Goal: Task Accomplishment & Management: Complete application form

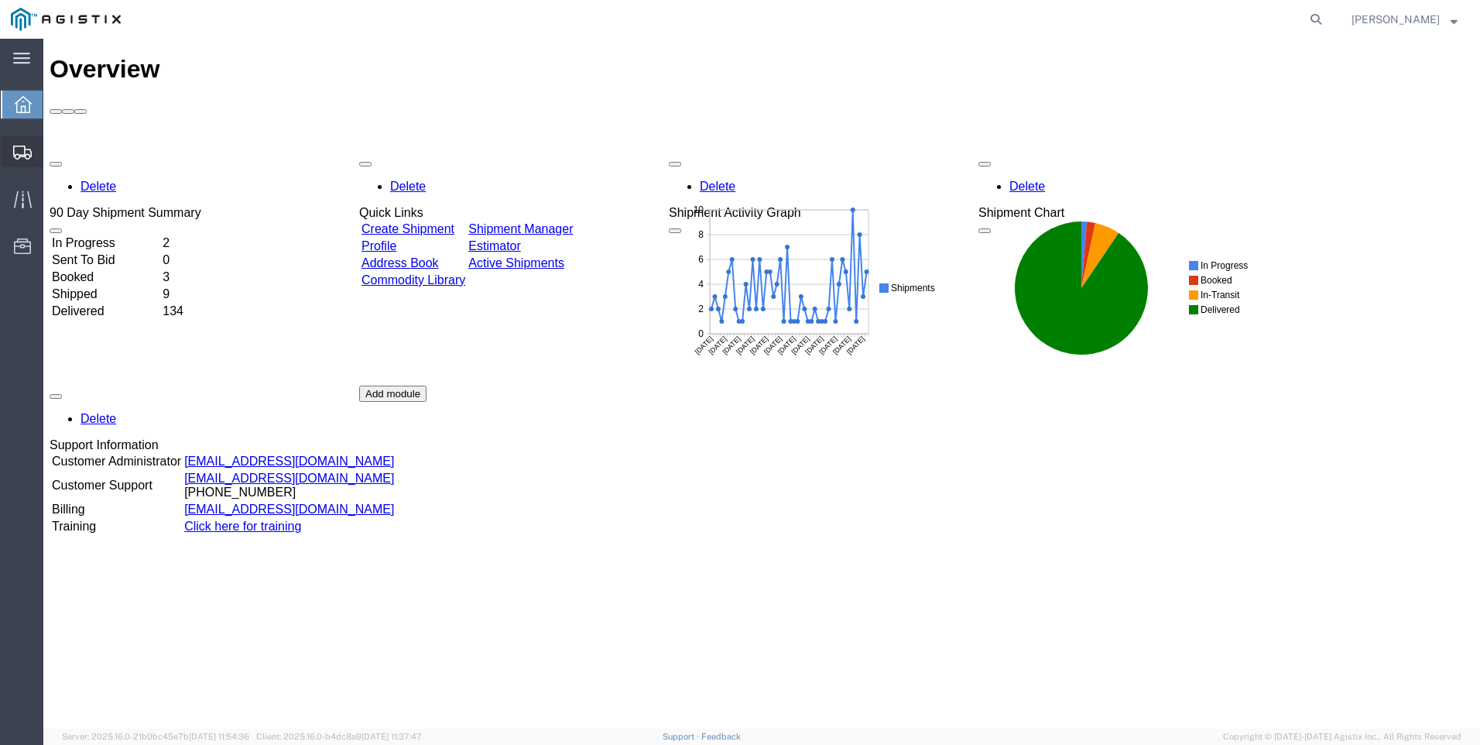
click at [0, 0] on span "Create Shipment" at bounding box center [0, 0] width 0 height 0
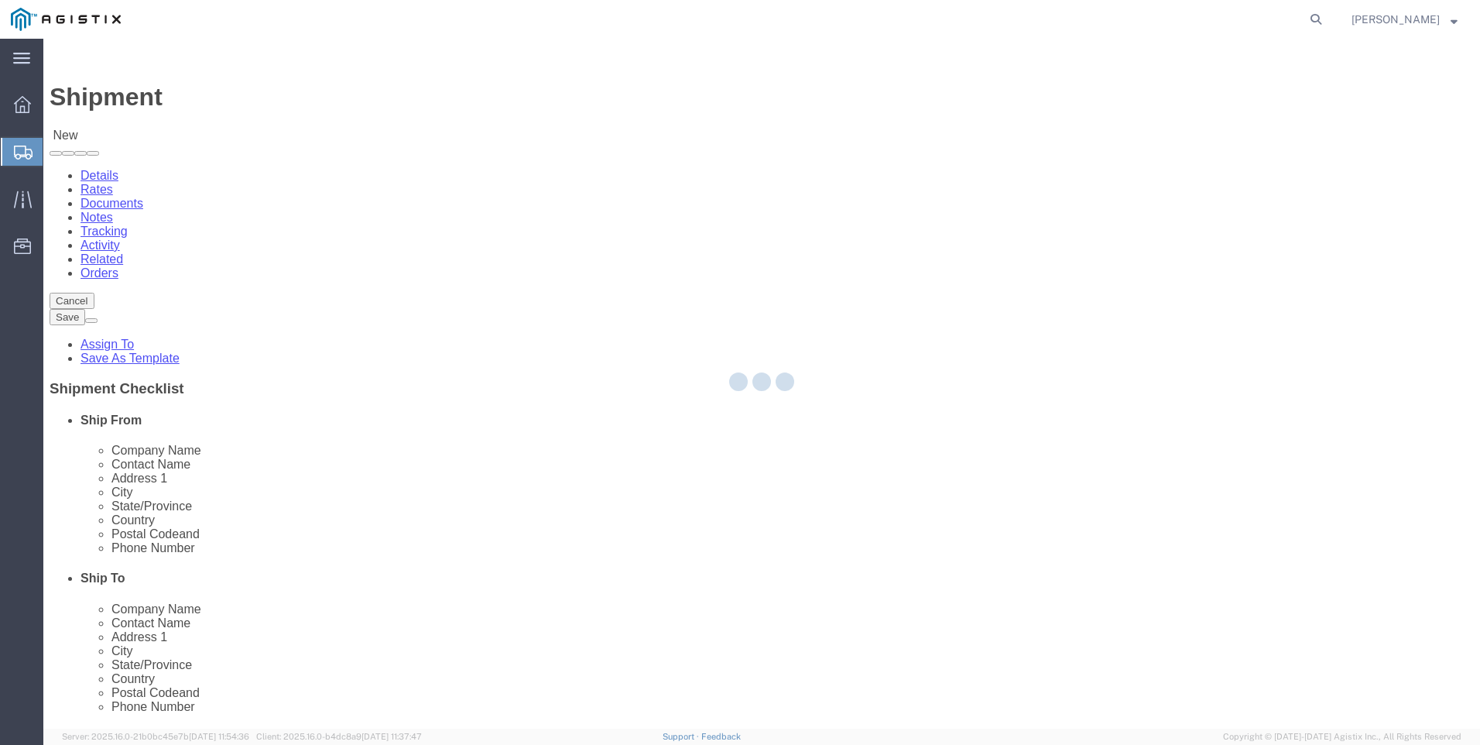
select select
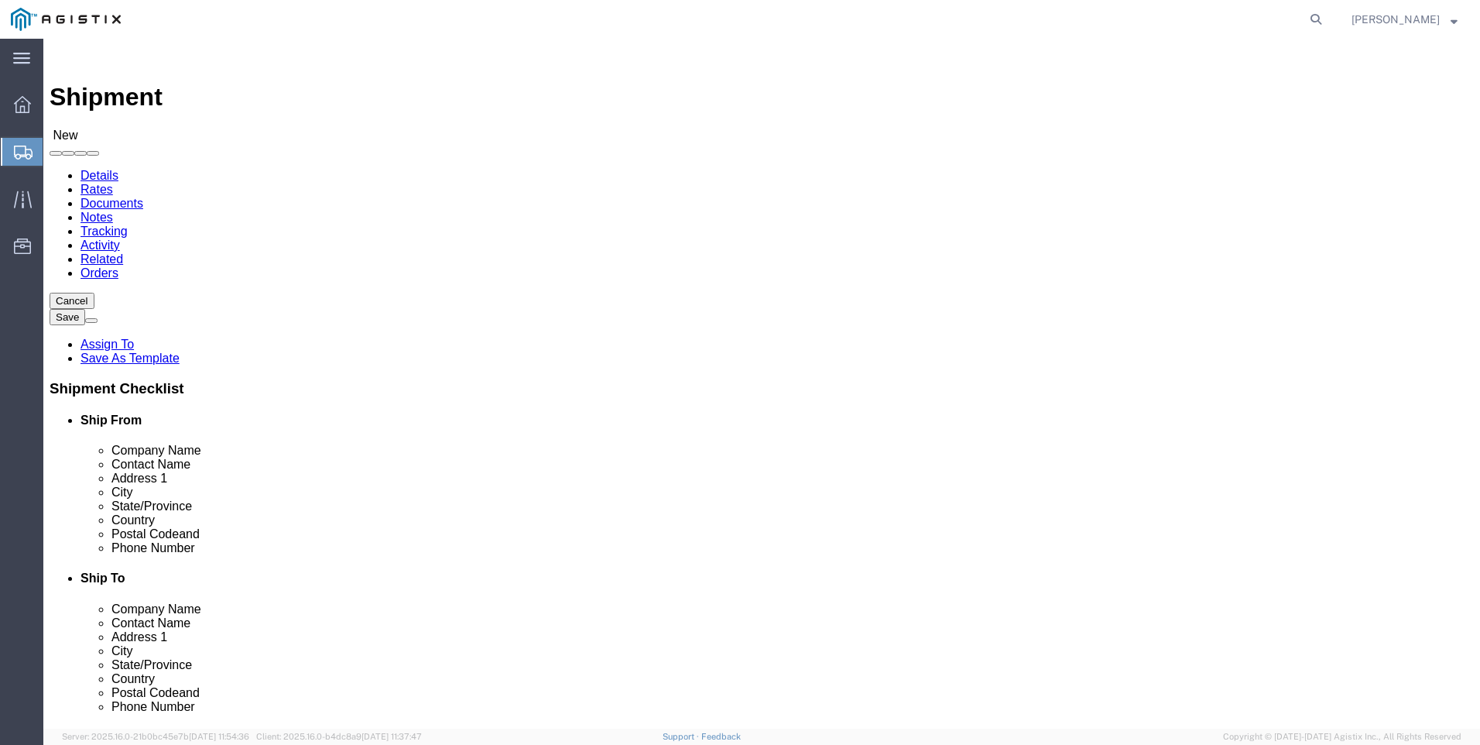
click select "Select PG&E Valmont Industries Inc"
select select "9596"
click select "Select PG&E Valmont Industries Inc"
select select
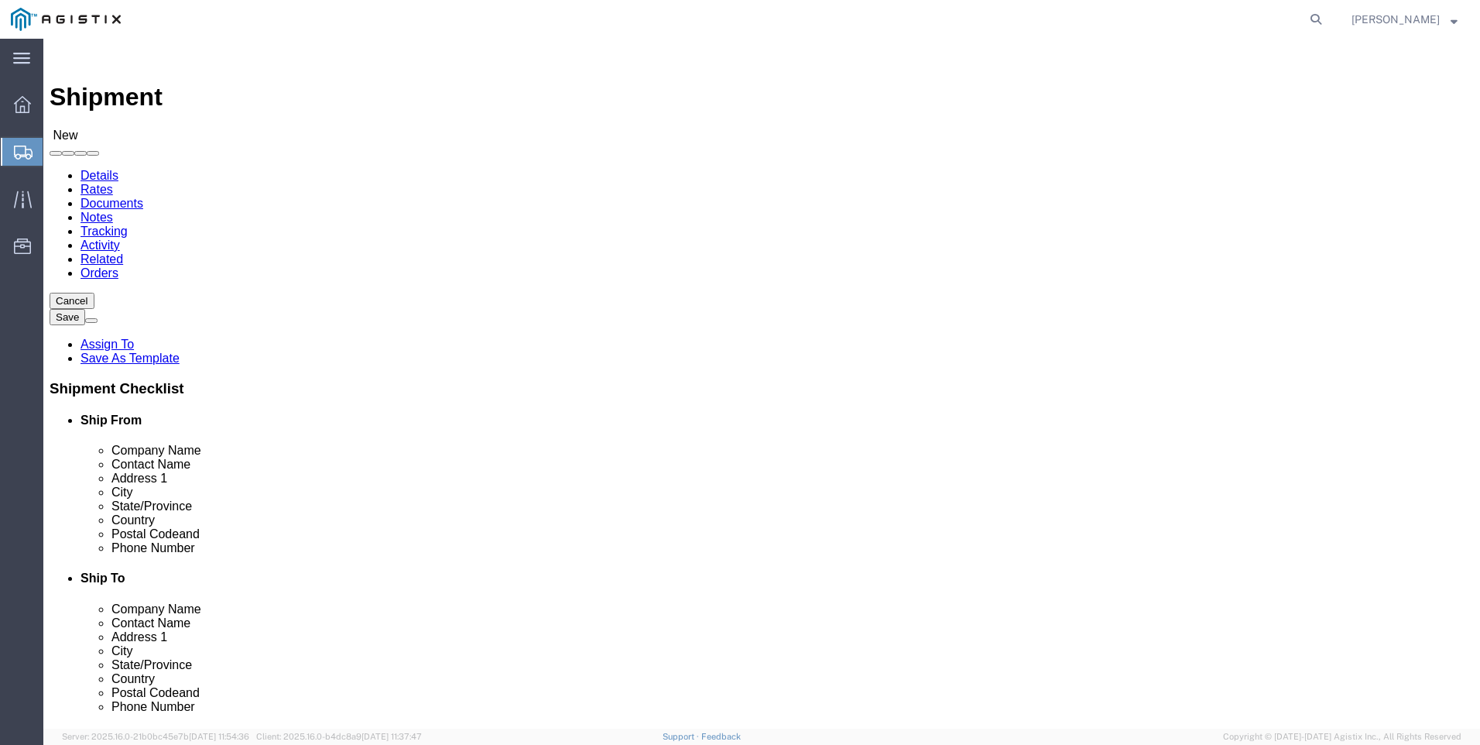
click div "Location Select All Others [GEOGRAPHIC_DATA] [GEOGRAPHIC_DATA] [GEOGRAPHIC_DATA…"
click select "Select All Others [GEOGRAPHIC_DATA] [GEOGRAPHIC_DATA] [GEOGRAPHIC_DATA] [GEOGRA…"
select select "23082"
click select "Select All Others [GEOGRAPHIC_DATA] [GEOGRAPHIC_DATA] [GEOGRAPHIC_DATA] [GEOGRA…"
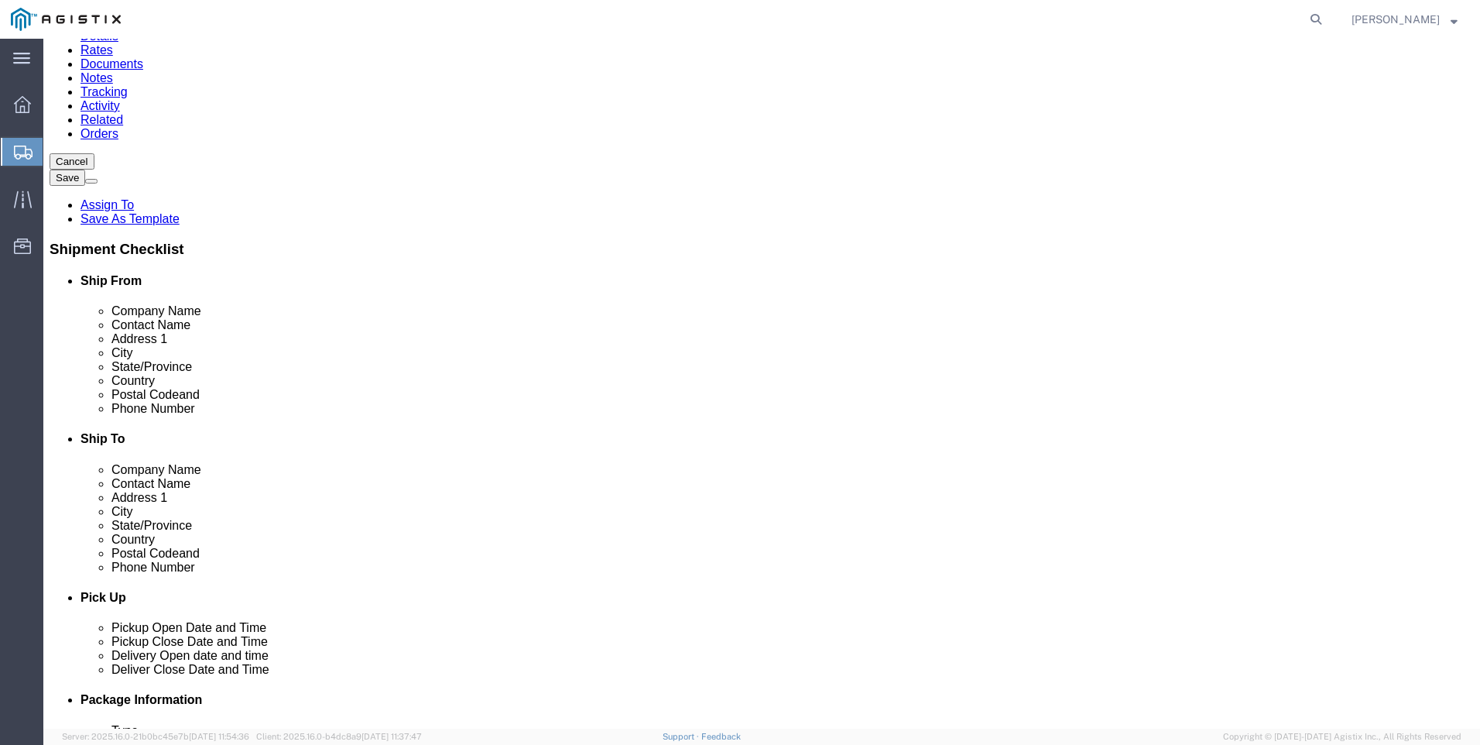
scroll to position [155, 0]
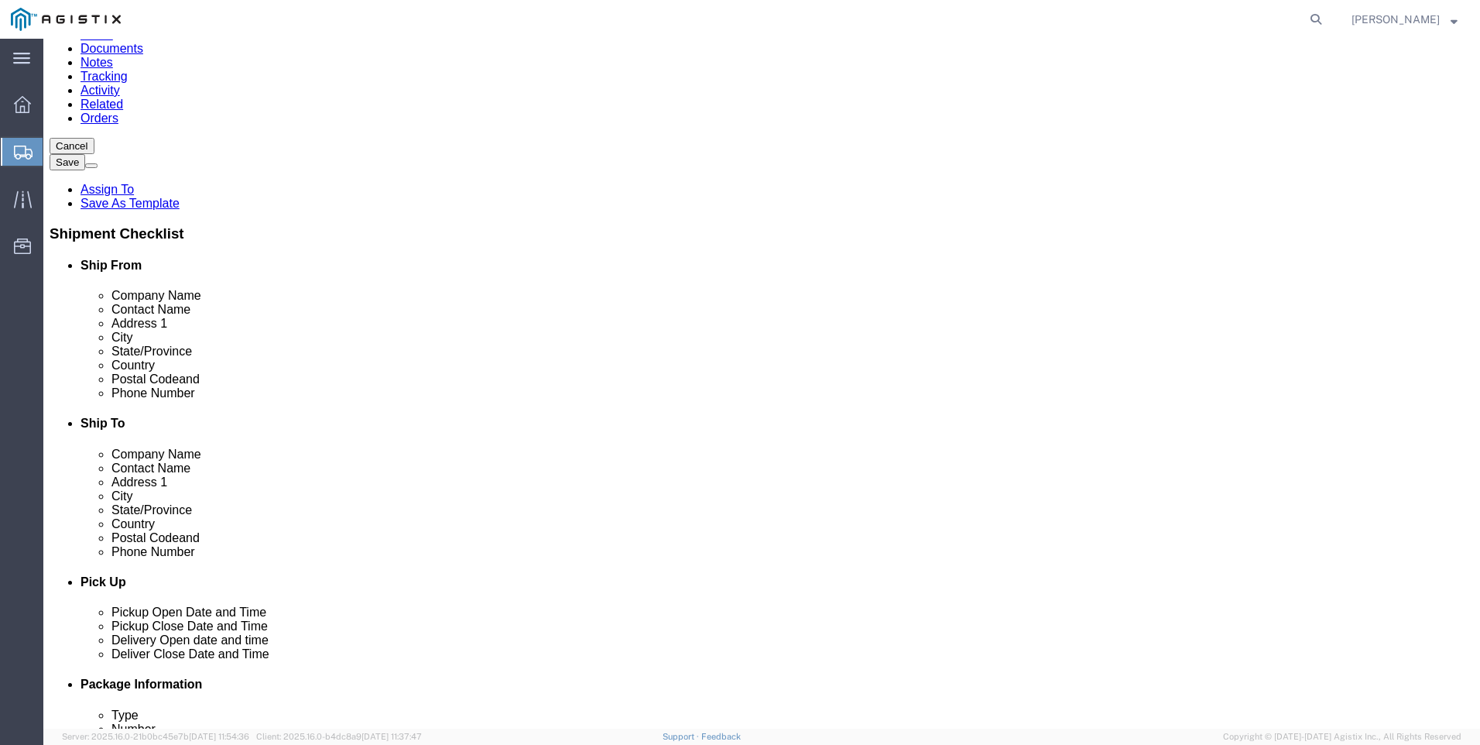
click input "text"
type input "CLAREMORE"
select select "OK"
type input "CLAREMORE"
click input "text"
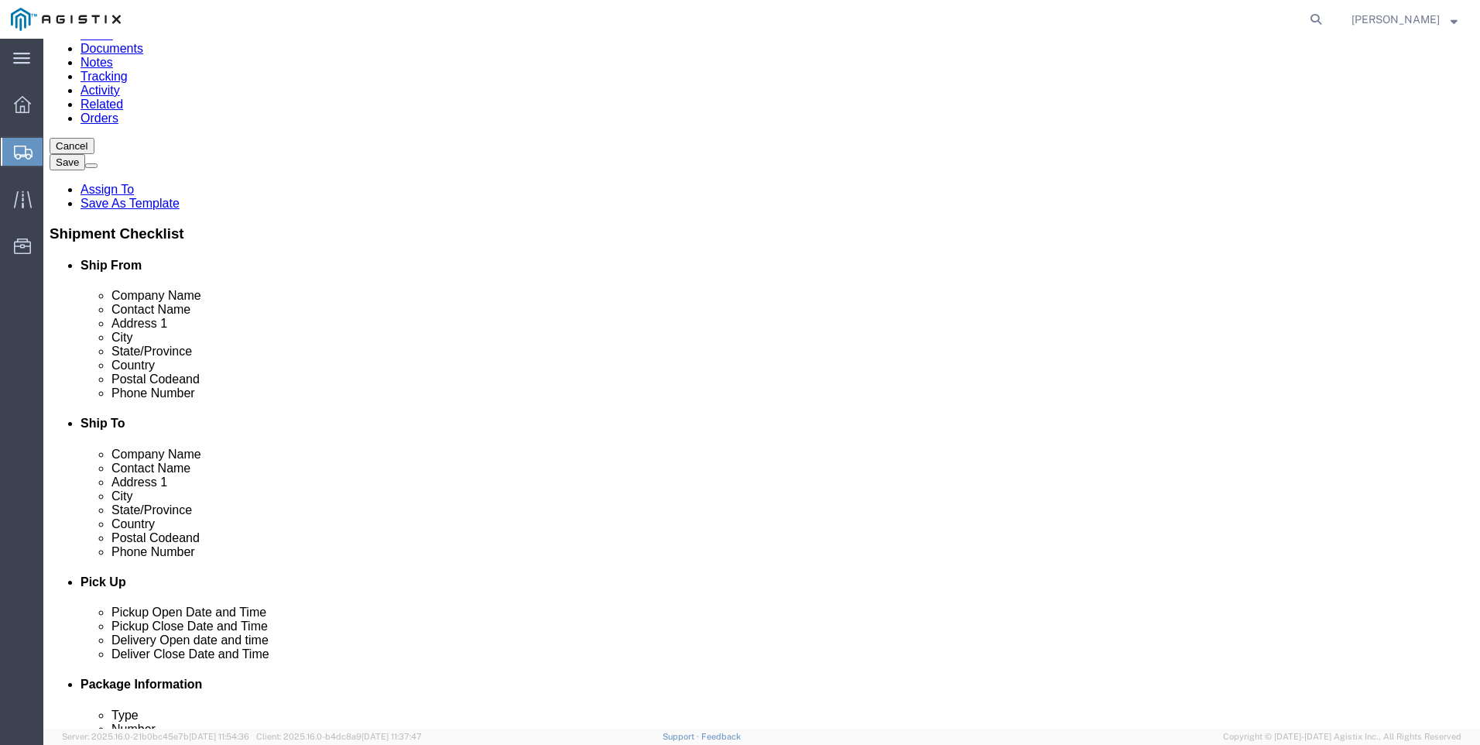
type input "[GEOGRAPHIC_DATA]"
select select "CA"
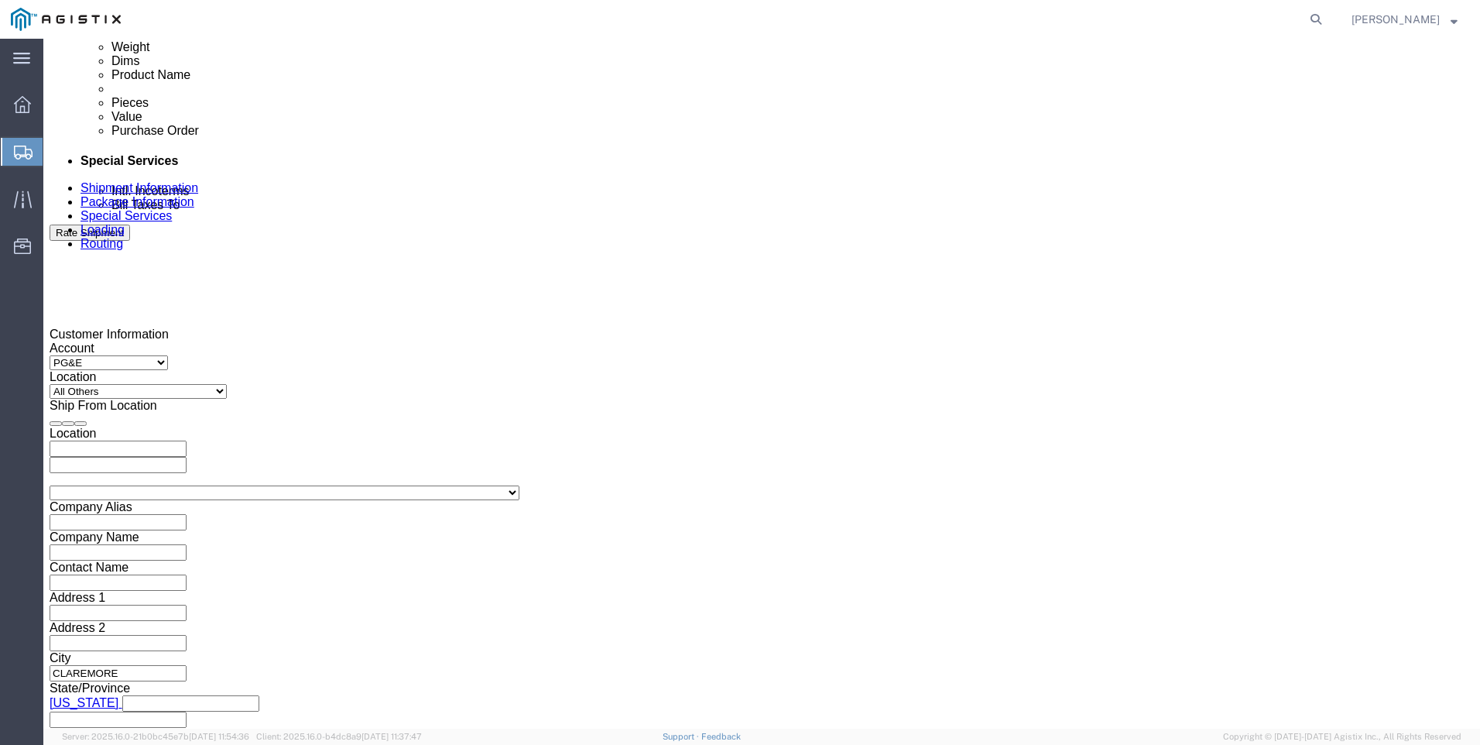
scroll to position [852, 0]
type input "[GEOGRAPHIC_DATA]"
click div "Pickup Close Date Pickup Close Time Pickup Close Date and Time [DATE] 12:00 PM"
click div "[DATE] 12:00 PM"
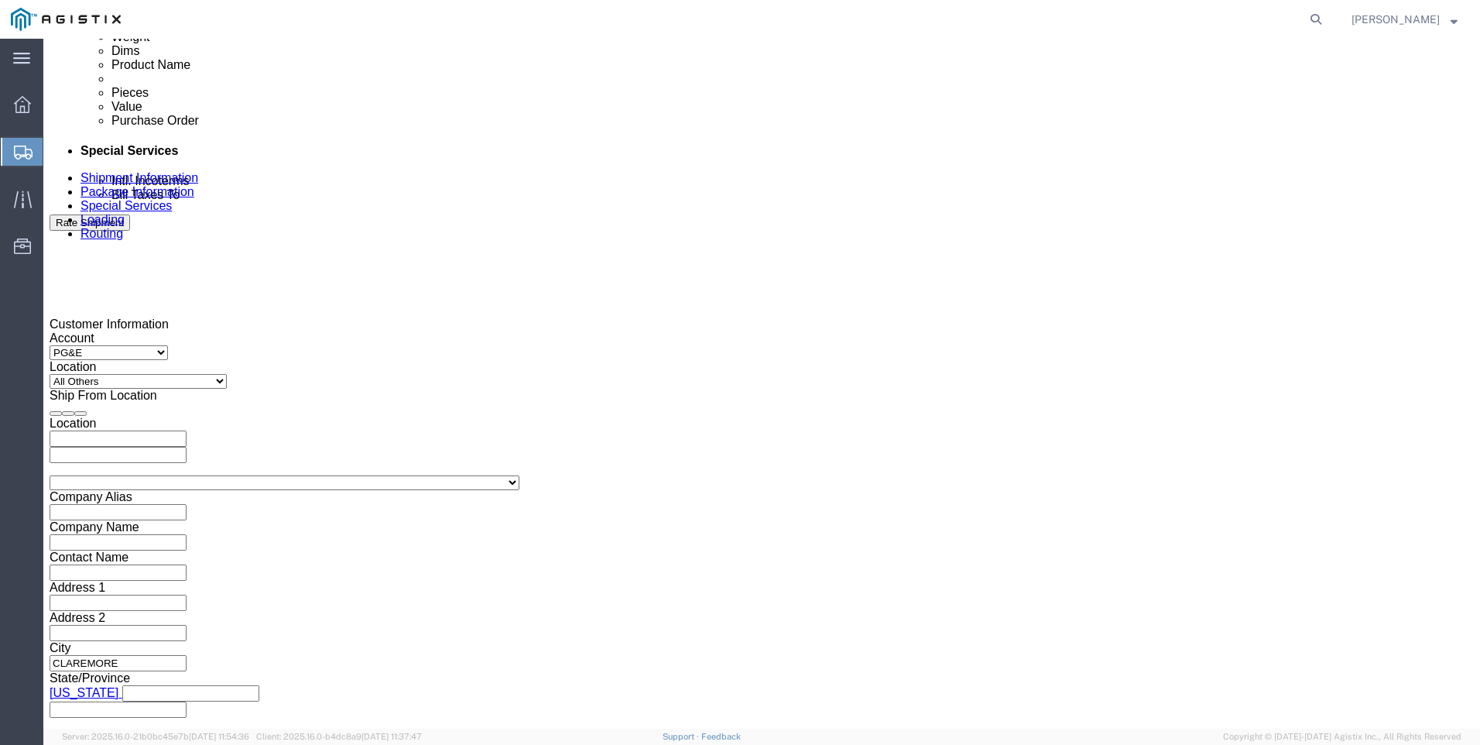
click button "Apply"
click div
drag, startPoint x: 767, startPoint y: 678, endPoint x: 782, endPoint y: 664, distance: 20.3
click button "Apply"
click div
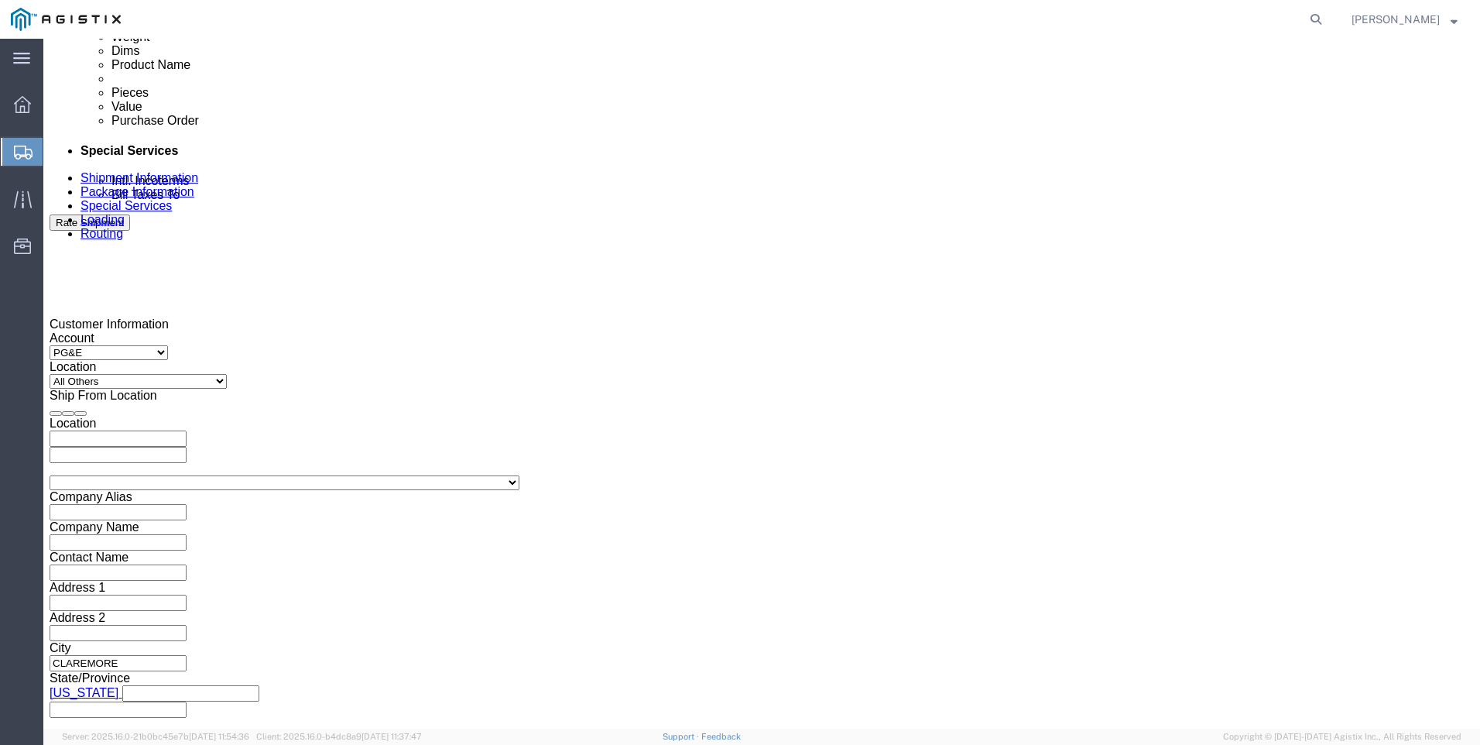
click button "Apply"
click input "text"
type input "3501397797"
click select "Select Account Type Activity ID Airline Appointment Number ASN Batch Request # …"
select select "BOL"
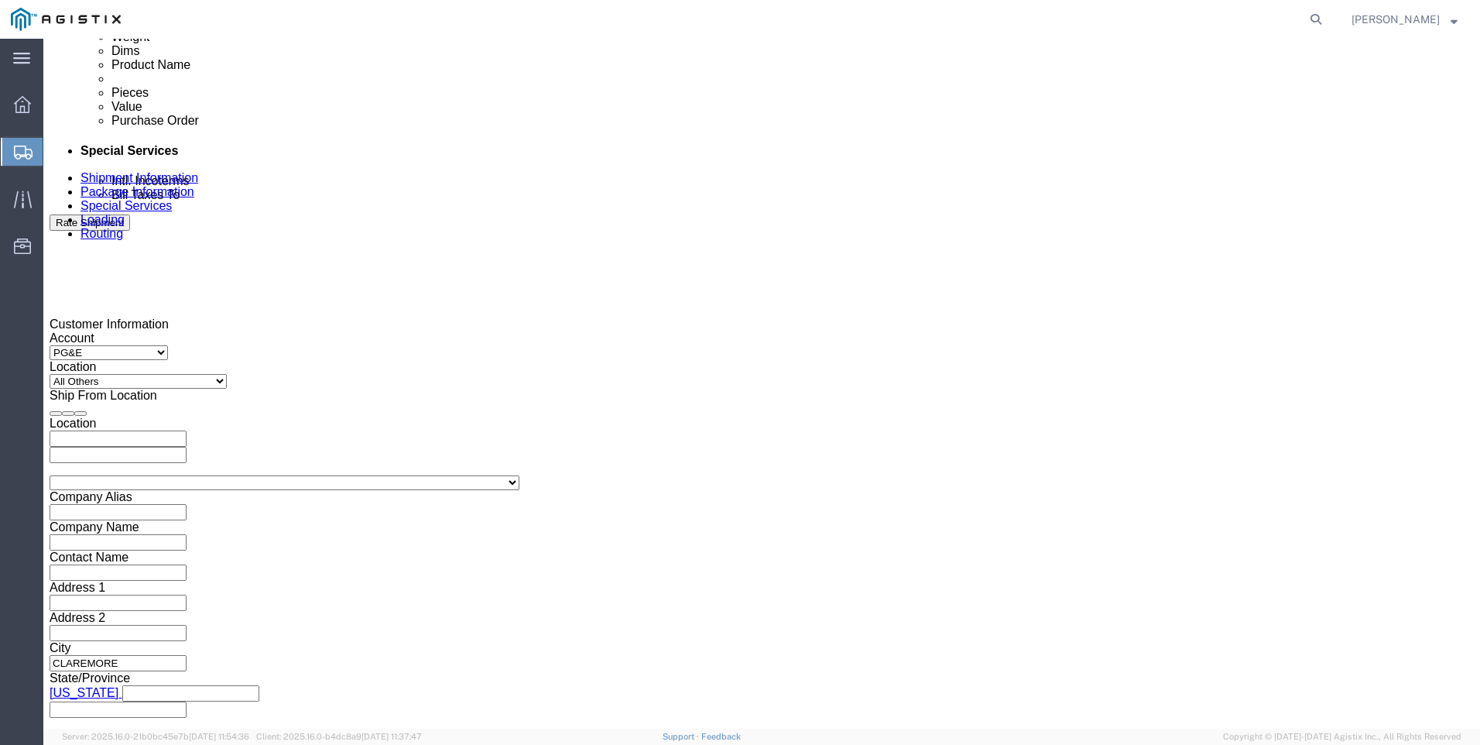
click select "Select Account Type Activity ID Airline Appointment Number ASN Batch Request # …"
type input "900242647"
click select "Select Account Type Activity ID Airline Appointment Number ASN Batch Request # …"
select select "JOBNUM"
click select "Select Account Type Activity ID Airline Appointment Number ASN Batch Request # …"
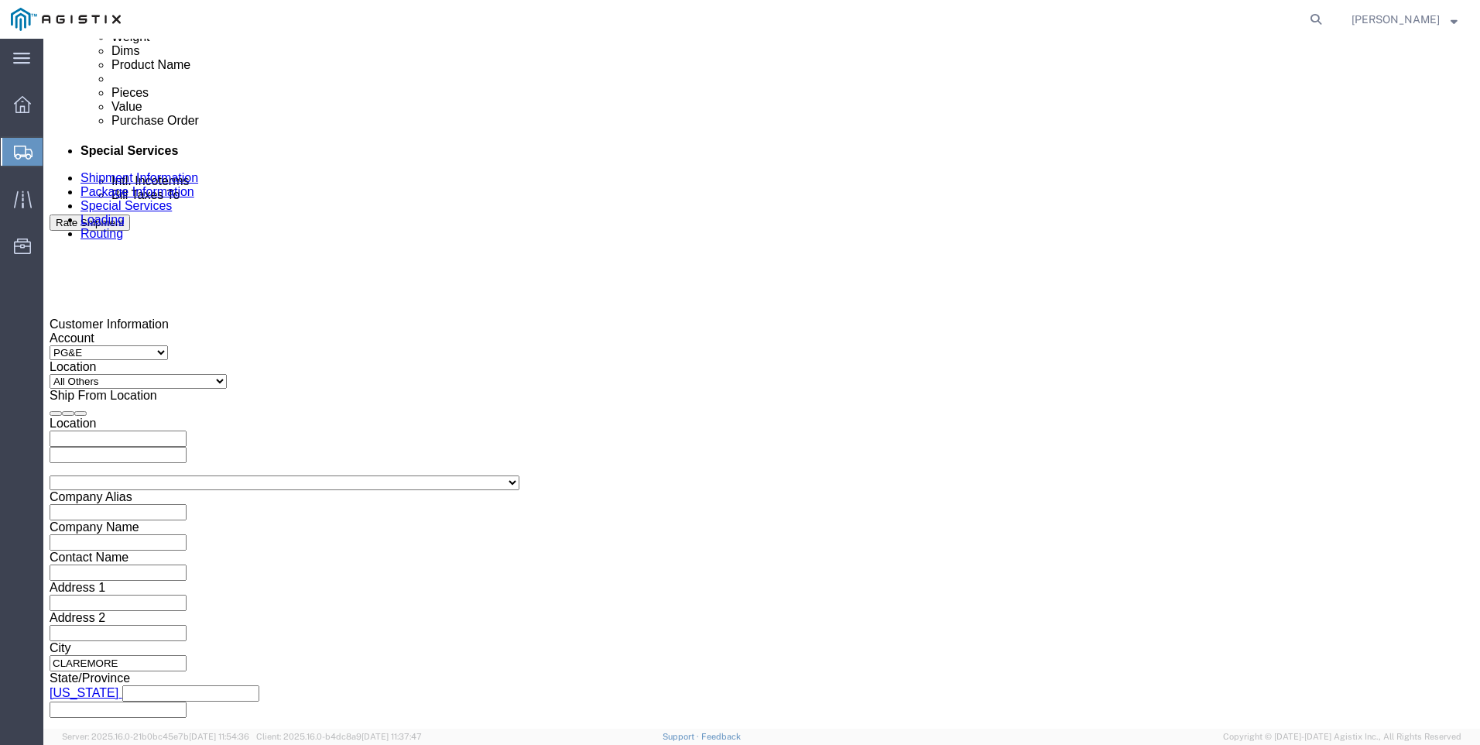
click input "text"
type input "644524-1-1"
click div "Shipping Mode (Optional)"
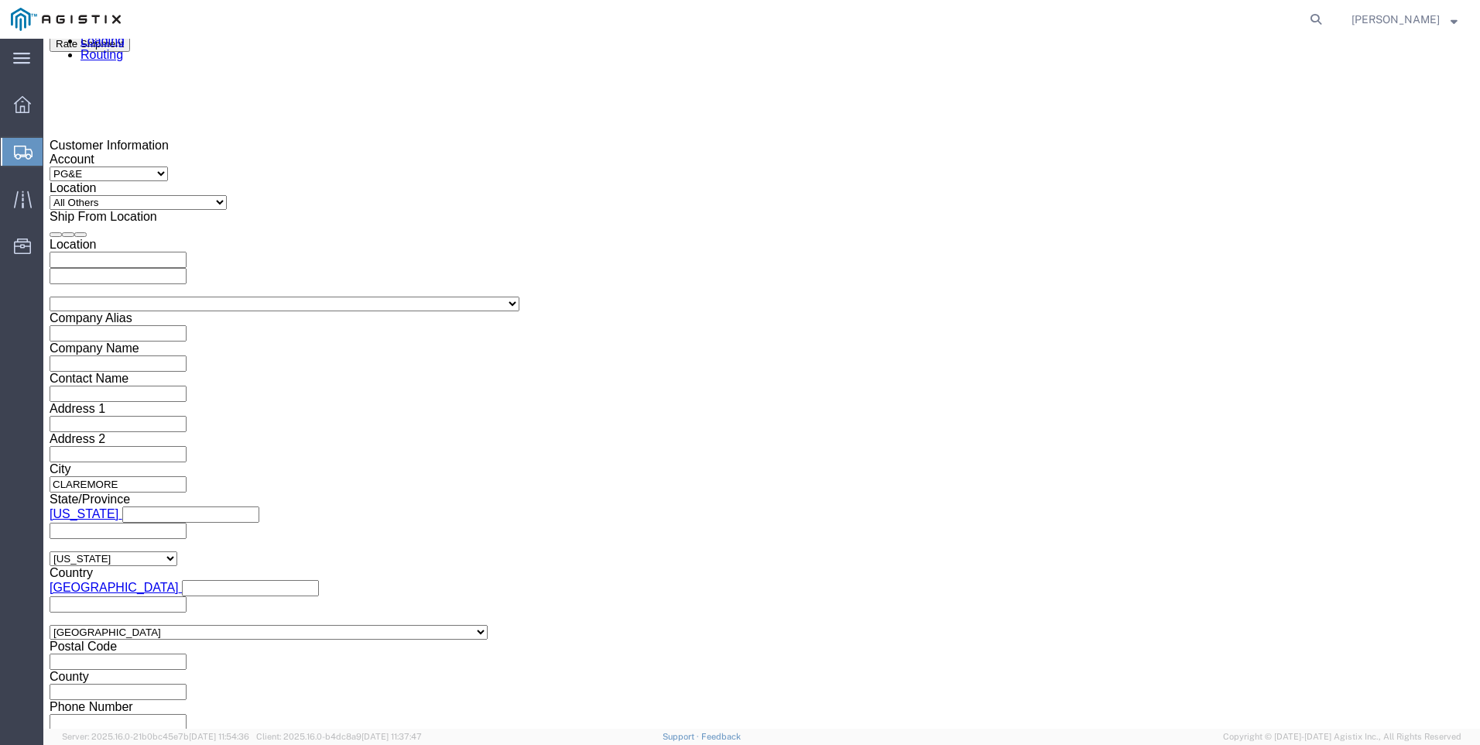
scroll to position [1094, 0]
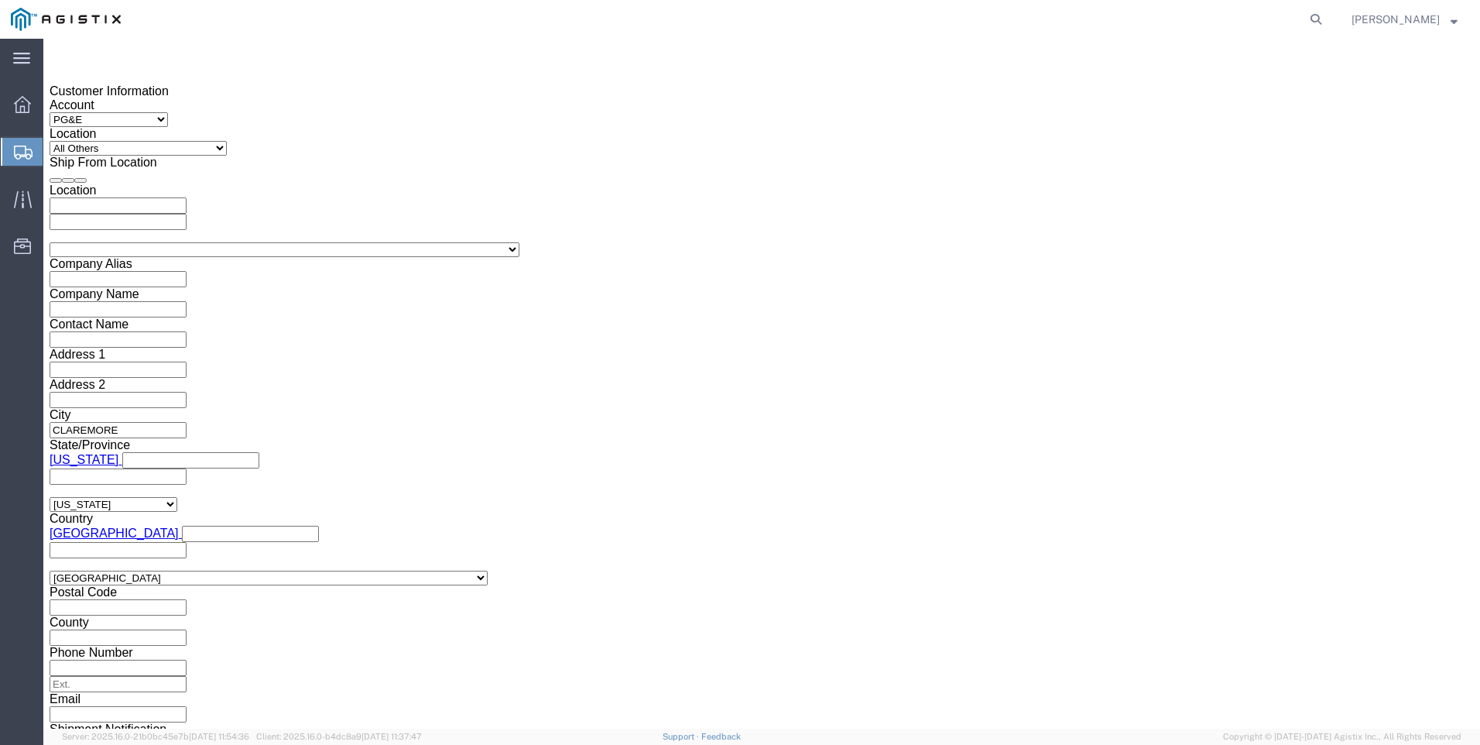
click button "Continue"
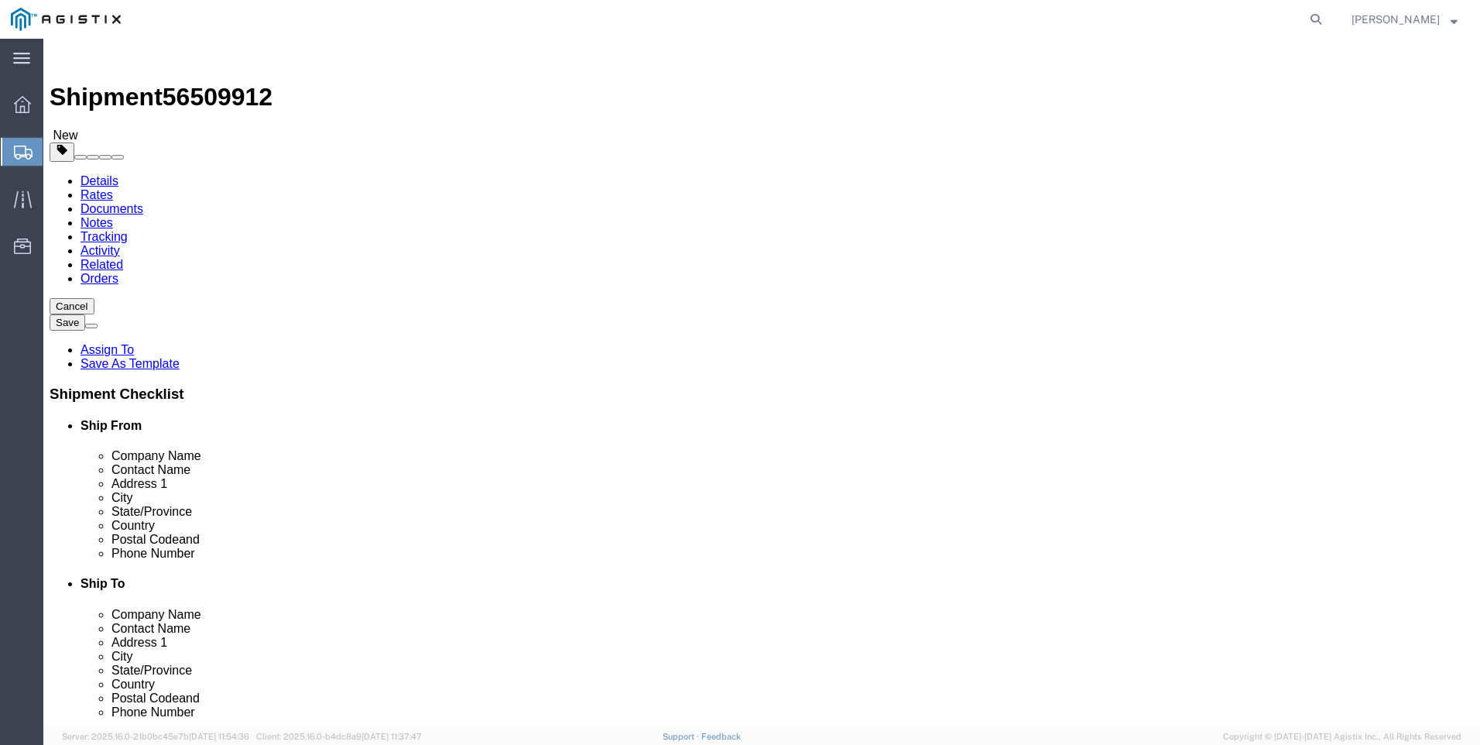
click select "Select Bulk Bundle(s) Cardboard Box(es) Carton(s) Crate(s) Drum(s) (Fiberboard)…"
select select "PONS"
click select "Select Bulk Bundle(s) Cardboard Box(es) Carton(s) Crate(s) Drum(s) (Fiberboard)…"
click input "text"
type input "48"
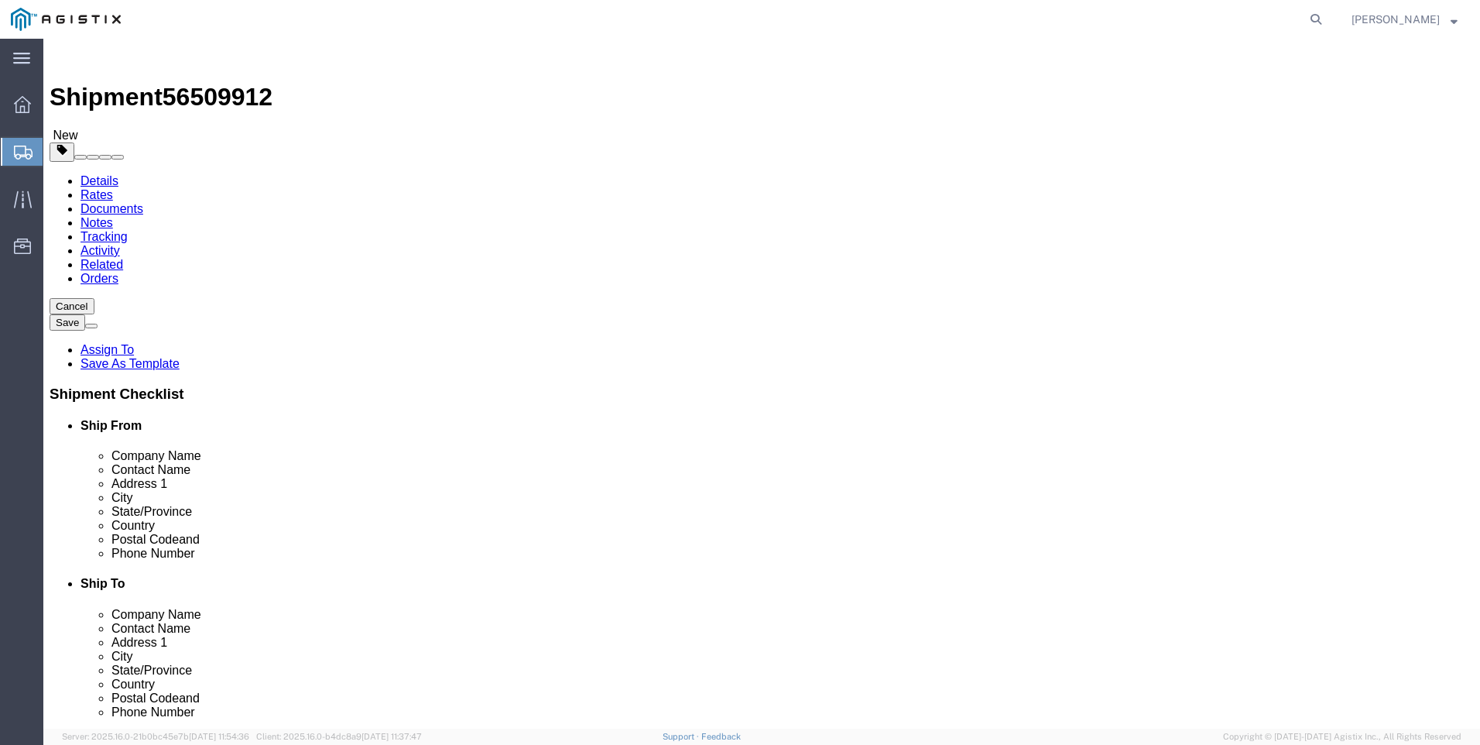
type input "48"
click input "0.00"
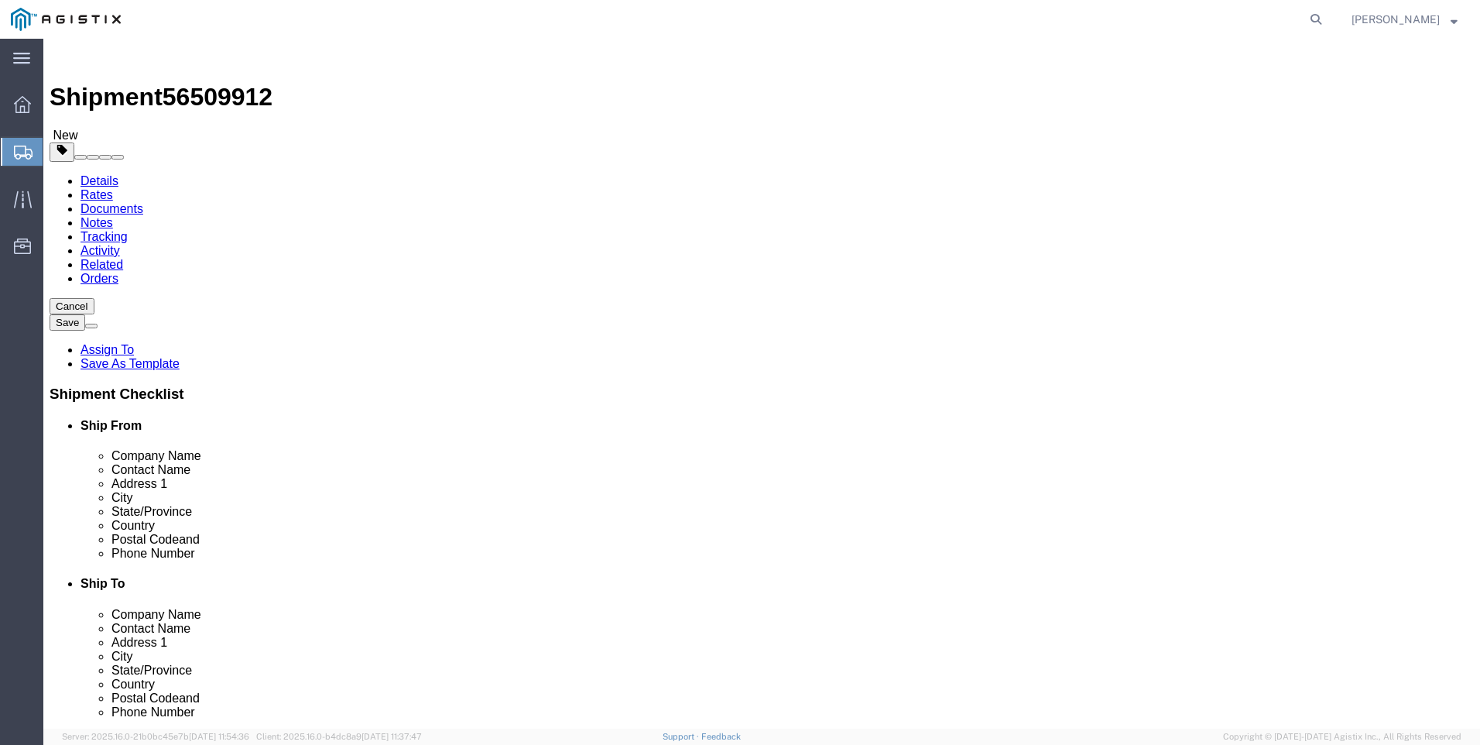
type input "220"
click button "Save"
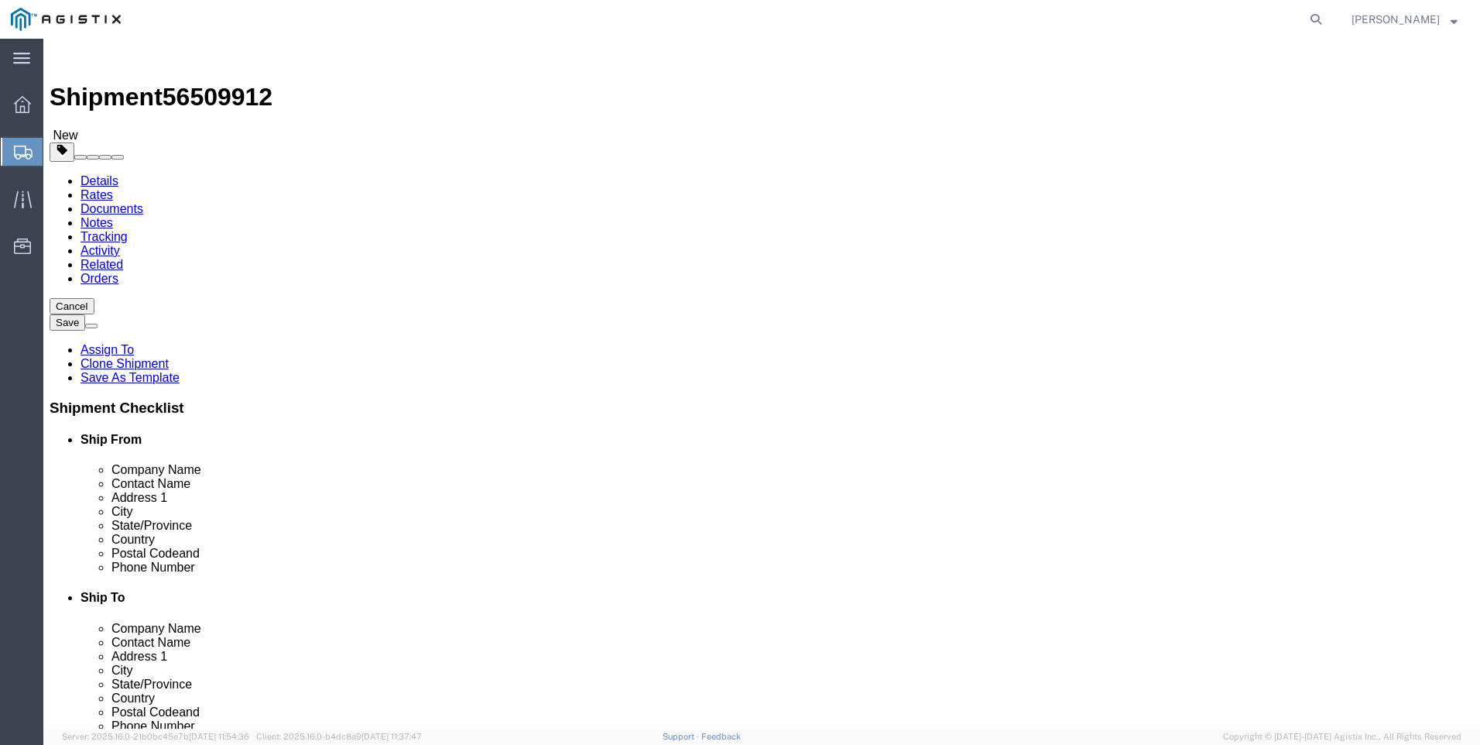
click button "Rate Shipment"
click link "Add Content"
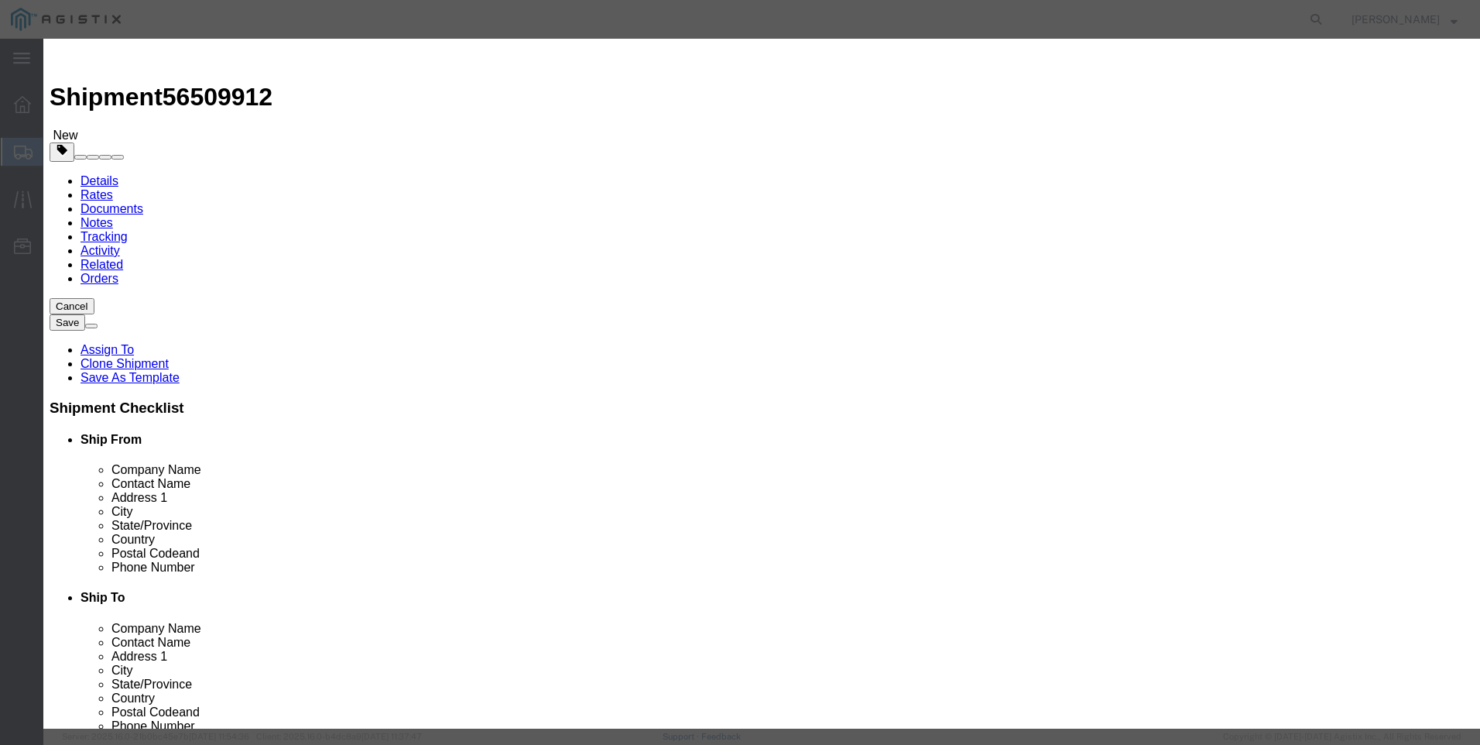
click input "text"
type input "utility parts"
type input "1"
select select "USD"
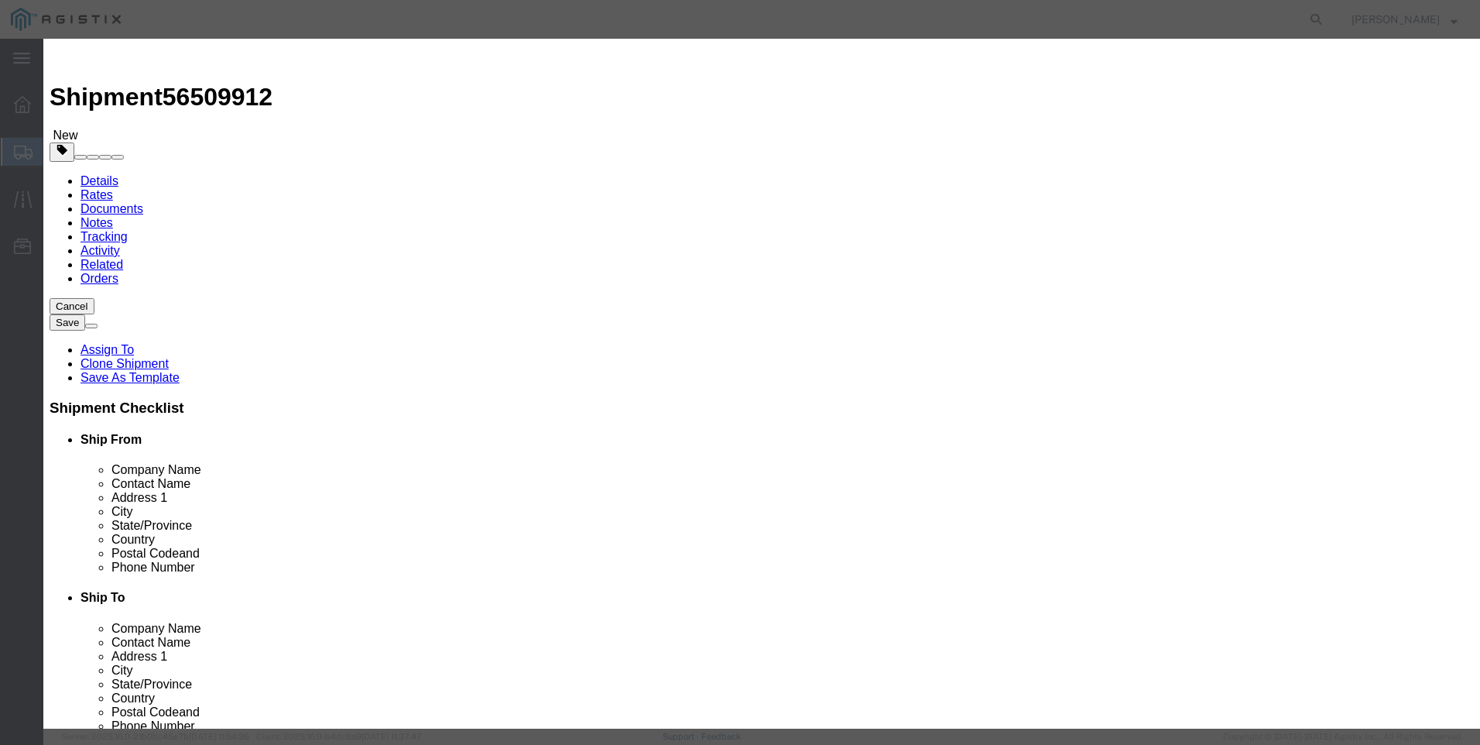
click input "1"
type input "15"
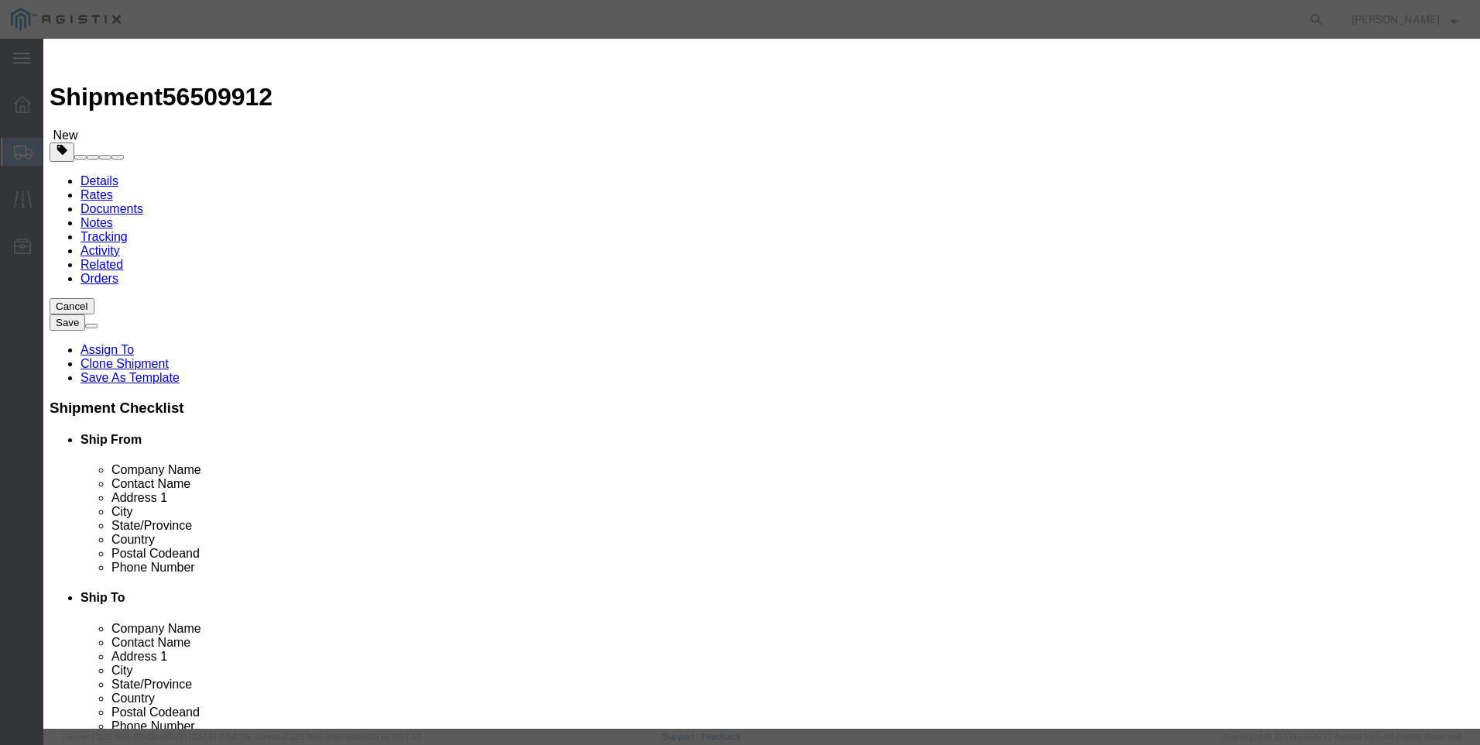
click select "Select 50 55 60 65 70 85 92.5 100 125 175 250 300 400"
select select "50"
click select "Select 50 55 60 65 70 85 92.5 100 125 175 250 300 400"
click button "Save & Close"
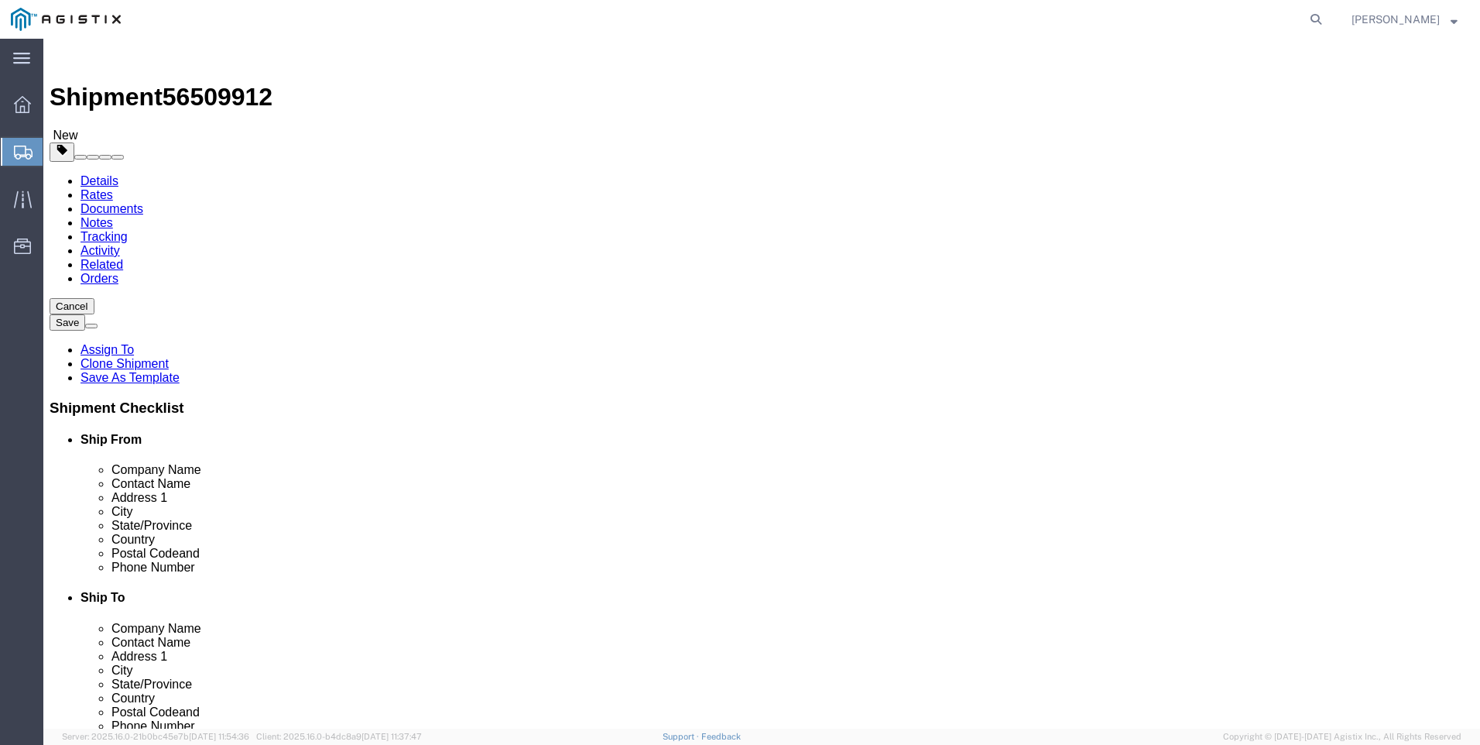
click button "Rate Shipment"
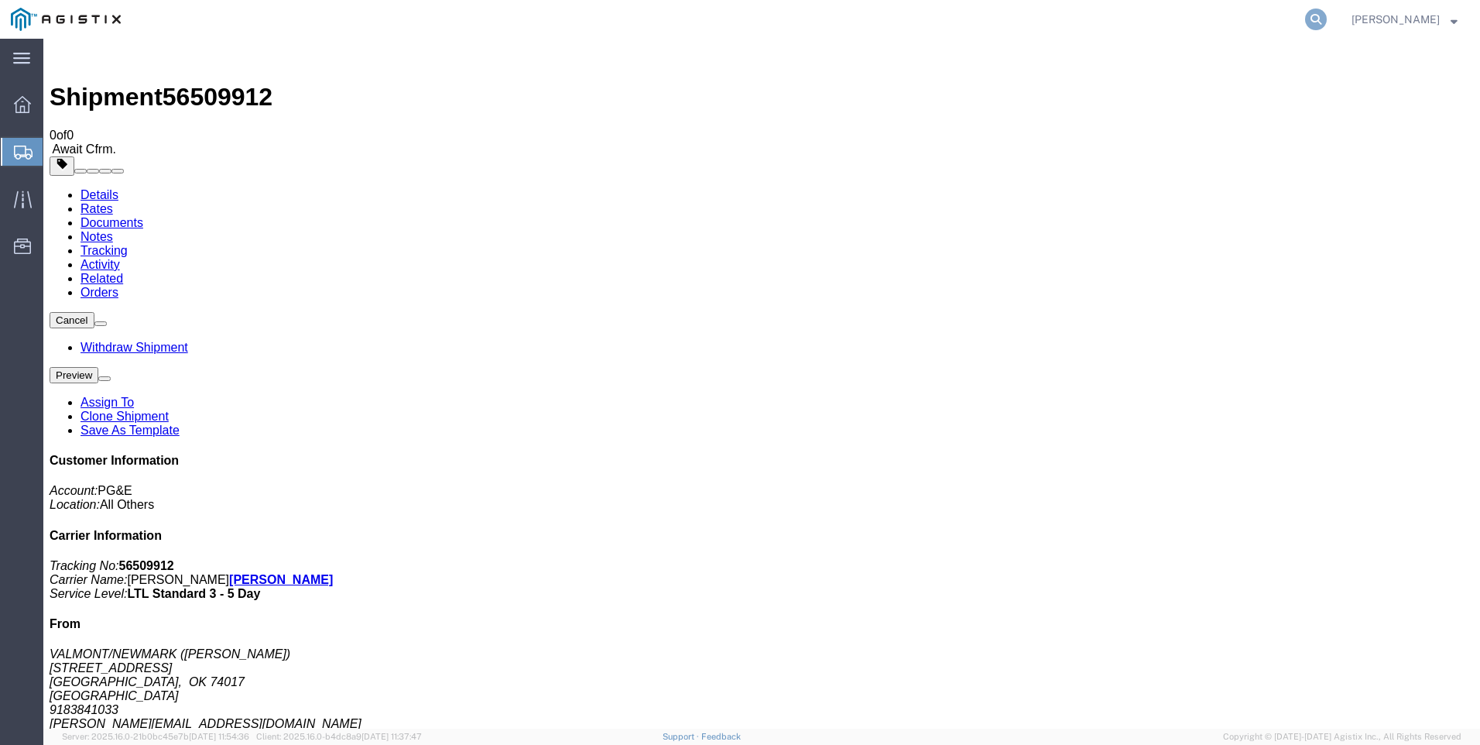
click at [1327, 21] on icon at bounding box center [1316, 20] width 22 height 22
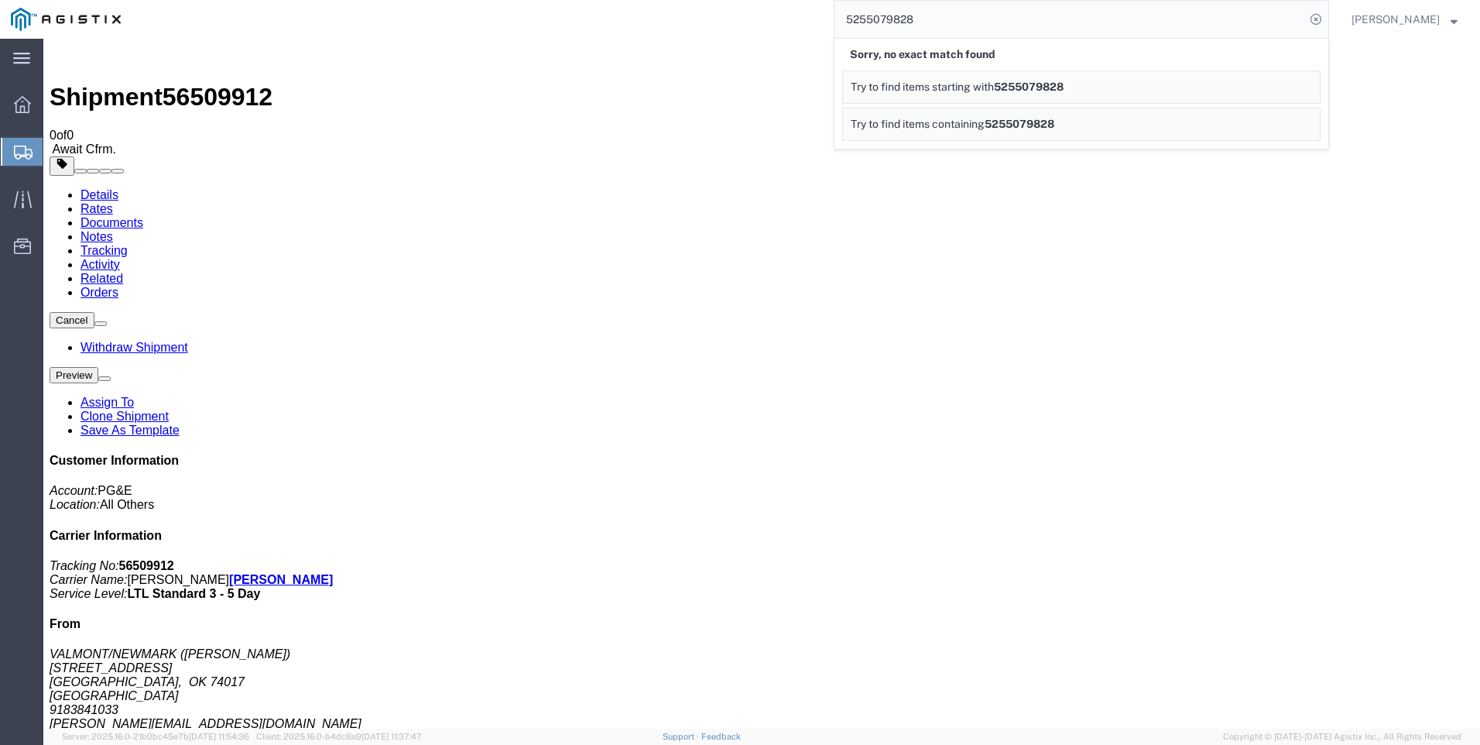
click at [1026, 19] on input "5255079828" at bounding box center [1070, 19] width 471 height 37
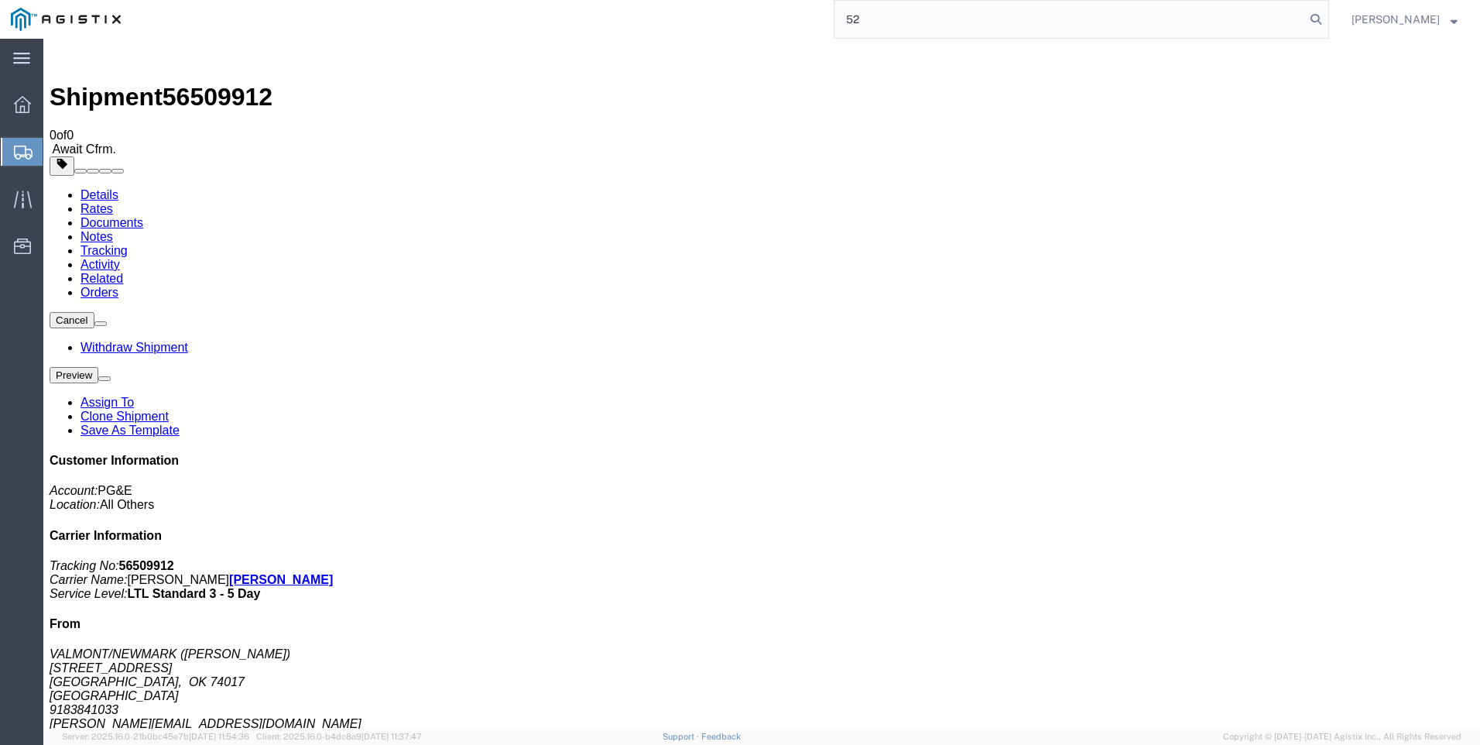
type input "5"
click at [1327, 23] on icon at bounding box center [1316, 20] width 22 height 22
click at [1062, 22] on input "search" at bounding box center [1070, 19] width 471 height 37
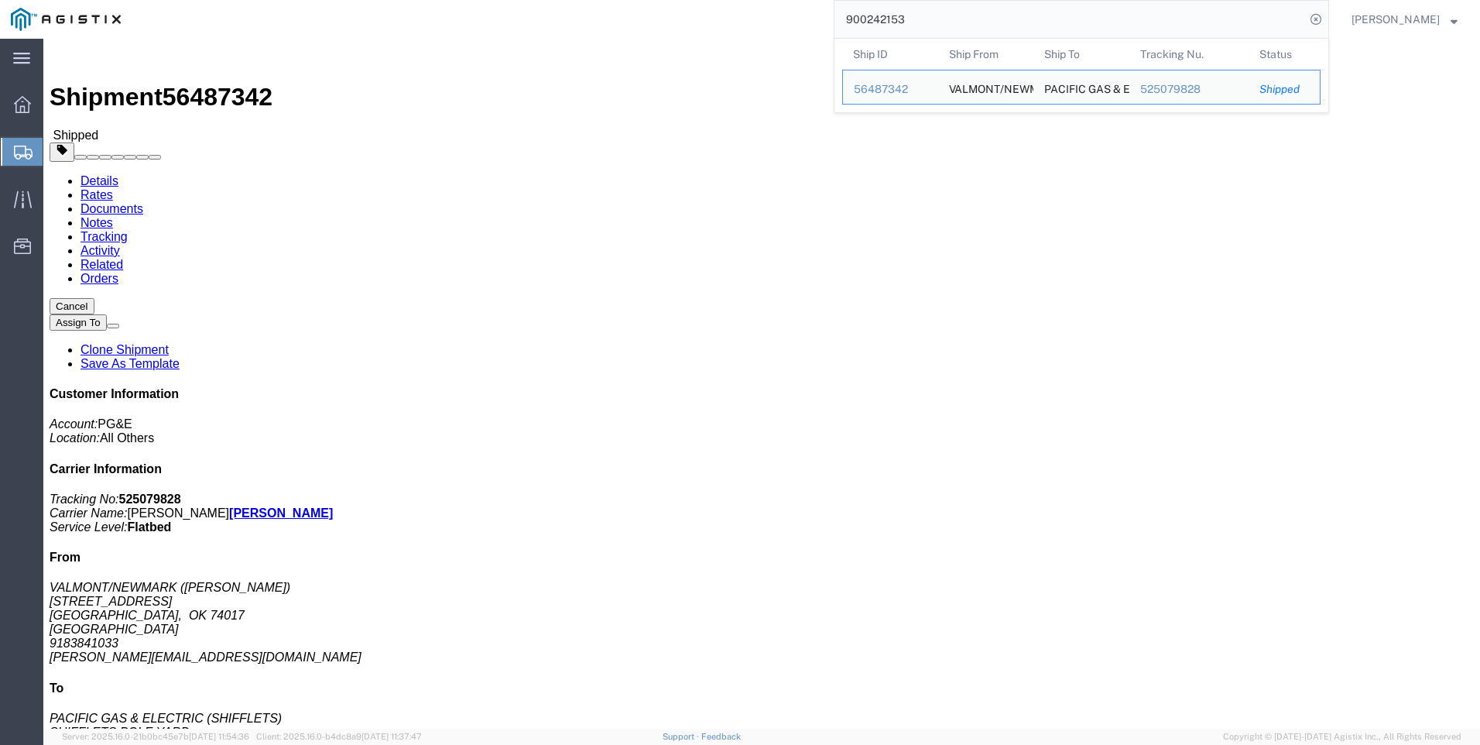
drag, startPoint x: 966, startPoint y: 17, endPoint x: 763, endPoint y: 30, distance: 204.1
click at [763, 30] on div "900242153 Ship ID Ship From Ship To Tracking Nu. Status Ship ID 56487342 Ship F…" at bounding box center [731, 19] width 1198 height 39
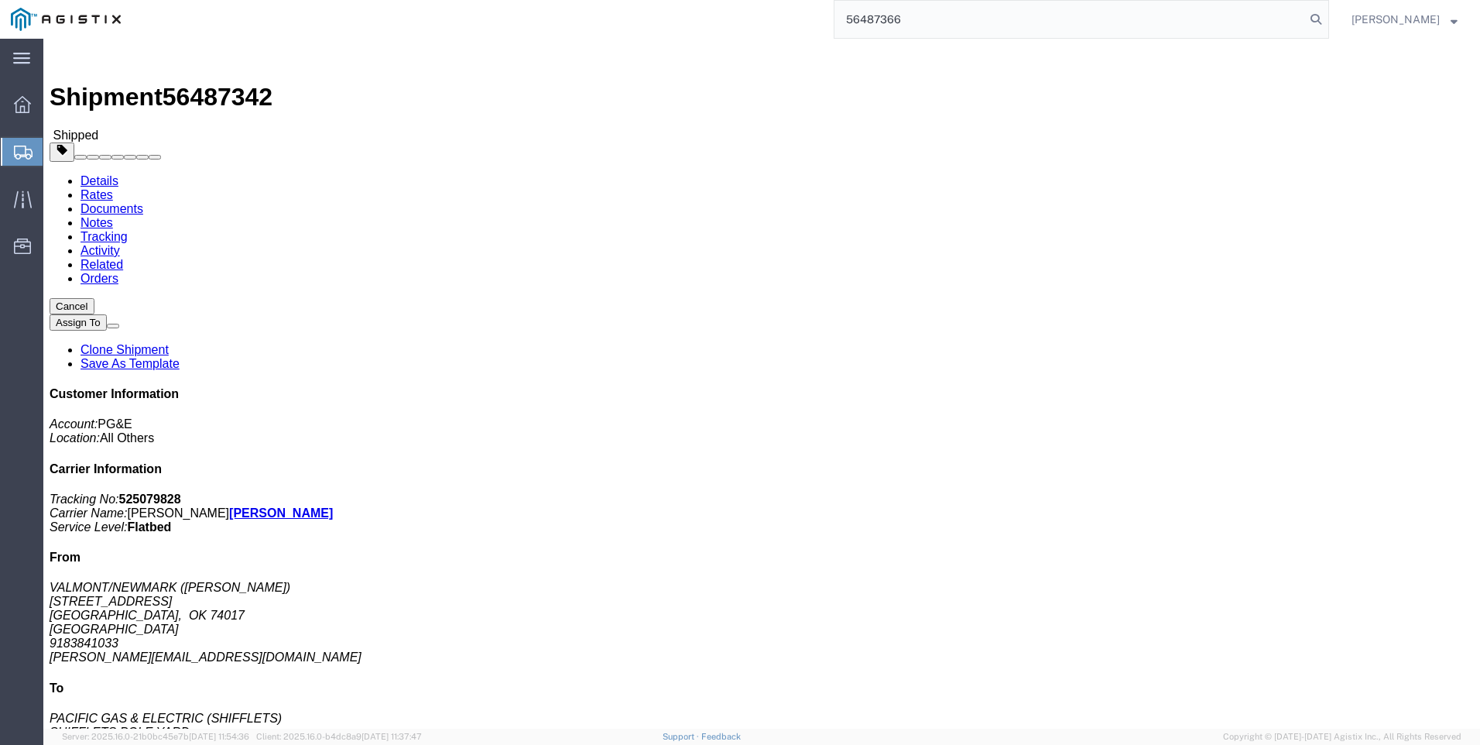
type input "56487366"
